Goal: Navigation & Orientation: Find specific page/section

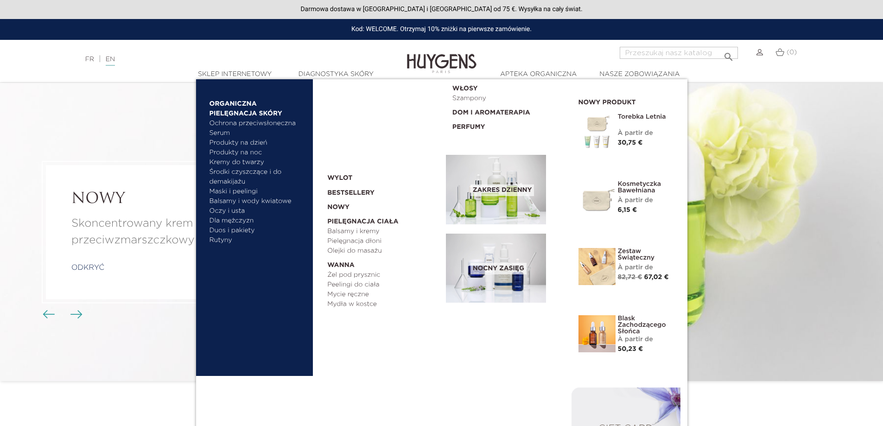
click at [349, 191] on font "Bestsellery" at bounding box center [350, 193] width 47 height 6
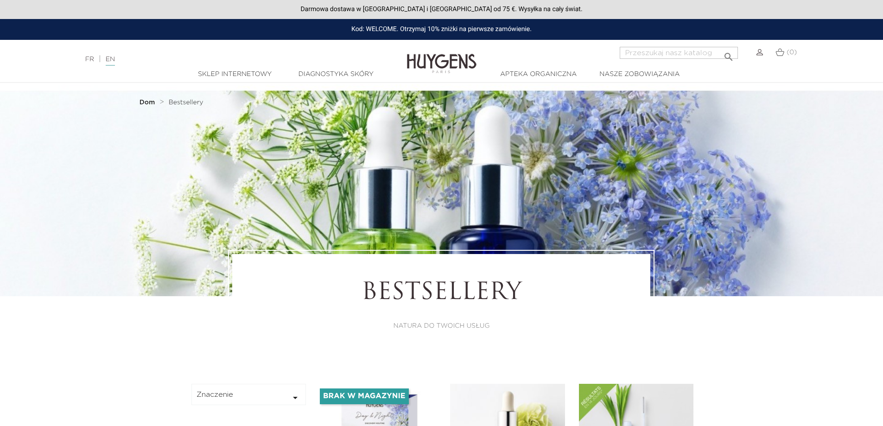
click at [434, 62] on img at bounding box center [442, 57] width 70 height 36
